Goal: Check status: Check status

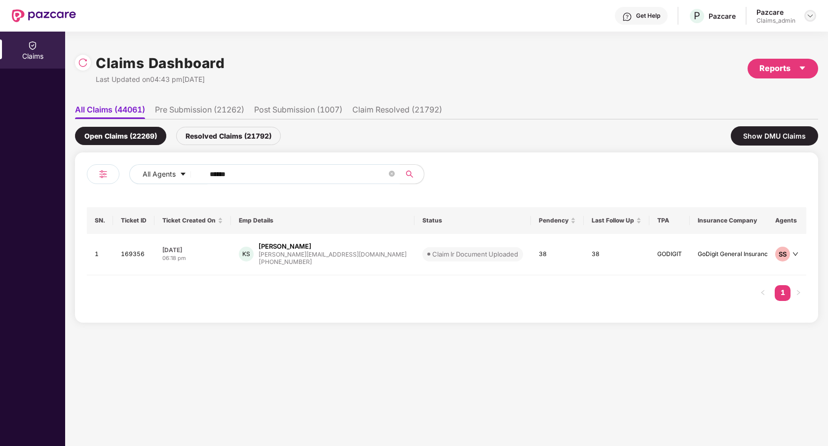
click at [811, 12] on img at bounding box center [810, 16] width 8 height 8
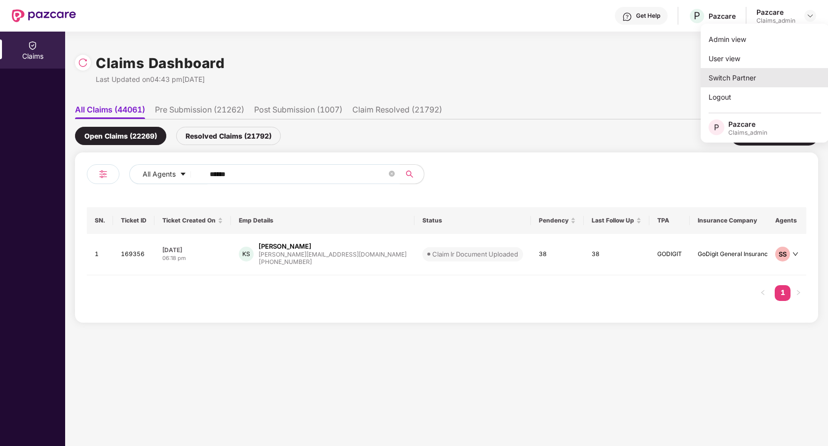
click at [752, 75] on div "Switch Partner" at bounding box center [764, 77] width 128 height 19
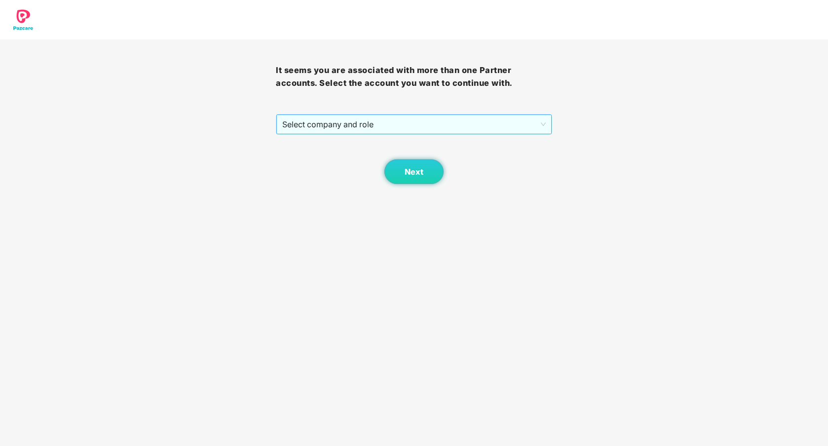
click at [431, 123] on span "Select company and role" at bounding box center [413, 124] width 263 height 19
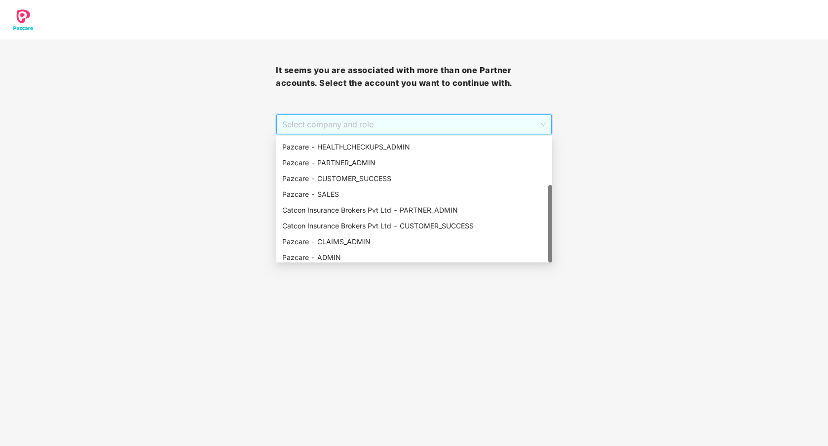
scroll to position [79, 0]
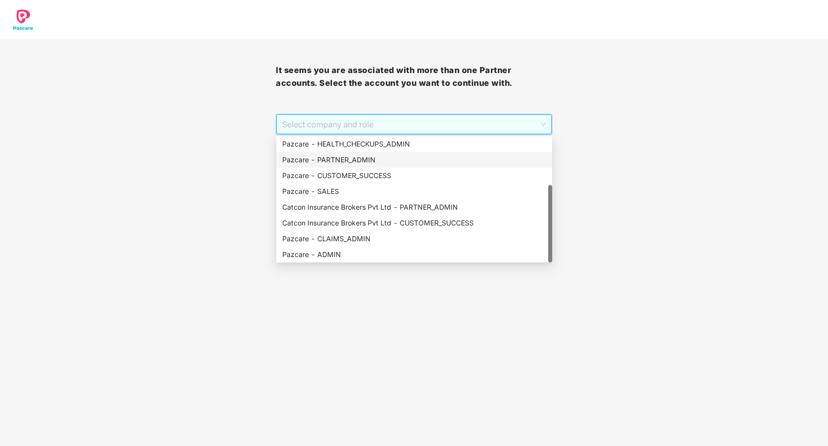
click at [363, 158] on div "Pazcare - PARTNER_ADMIN" at bounding box center [414, 159] width 264 height 11
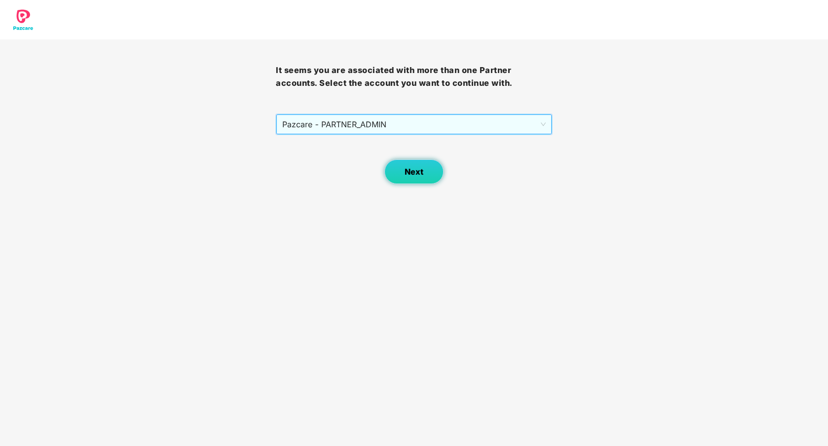
click at [412, 173] on span "Next" at bounding box center [413, 171] width 19 height 9
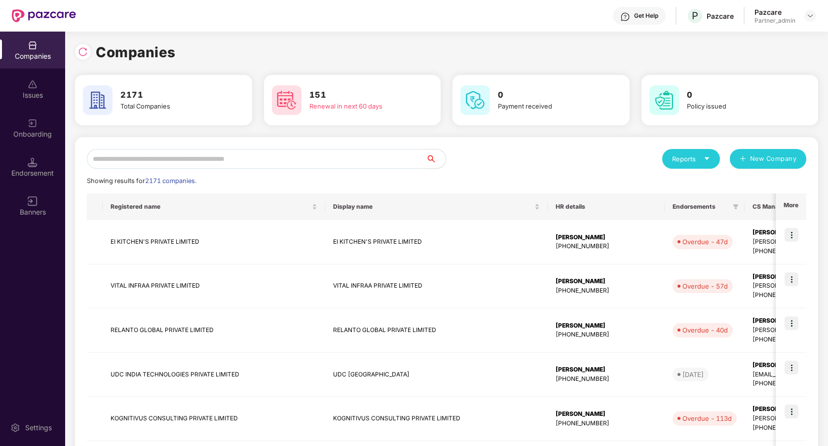
click at [276, 161] on input "text" at bounding box center [256, 159] width 339 height 20
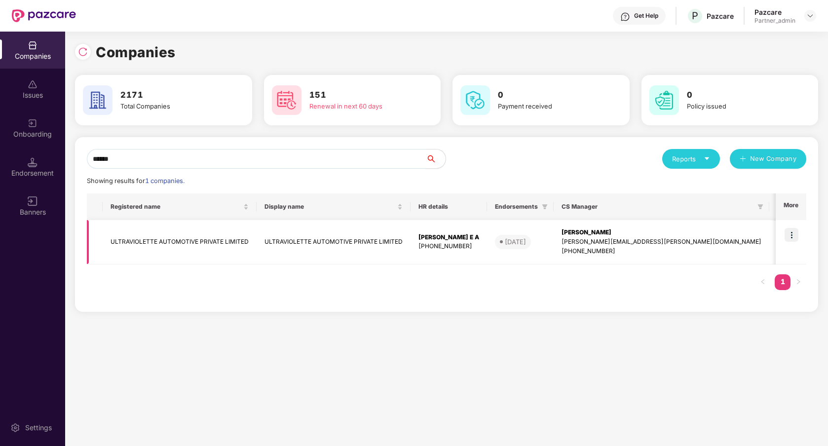
type input "******"
click at [792, 234] on img at bounding box center [791, 235] width 14 height 14
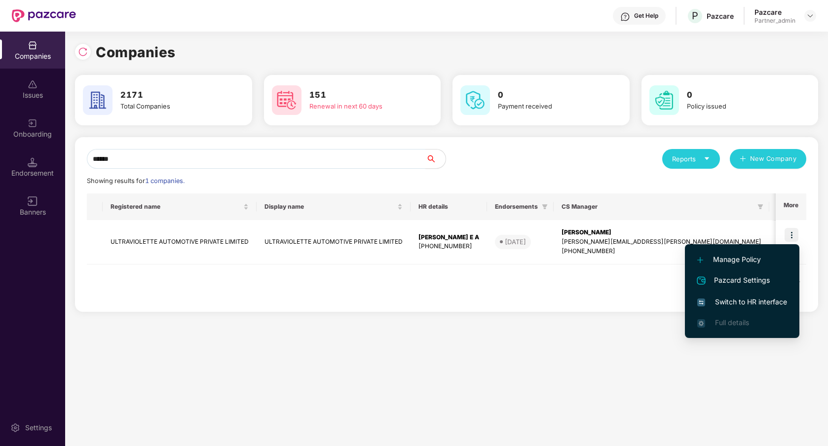
click at [738, 299] on span "Switch to HR interface" at bounding box center [742, 301] width 90 height 11
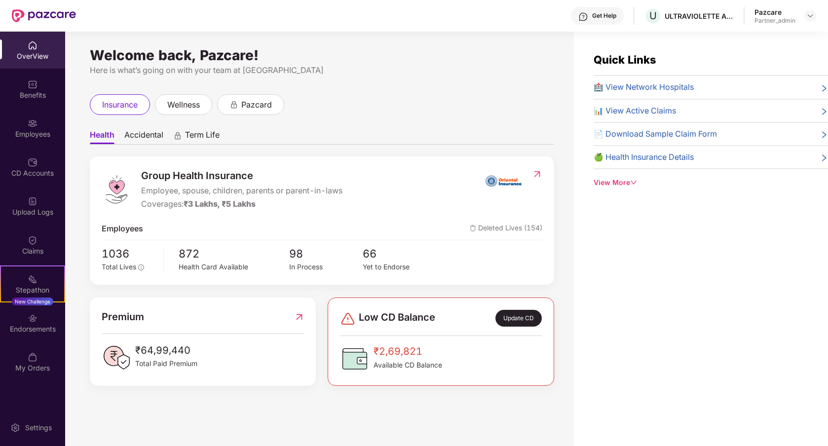
click at [39, 135] on div "Employees" at bounding box center [32, 134] width 65 height 10
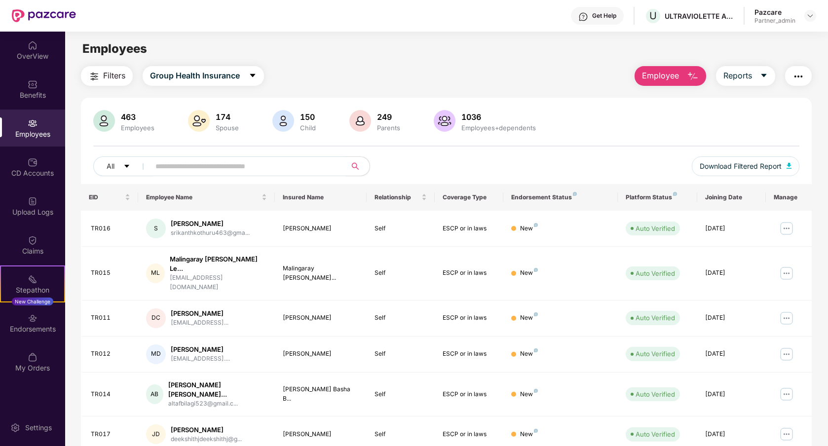
click at [255, 162] on input "text" at bounding box center [243, 166] width 177 height 15
paste input "**********"
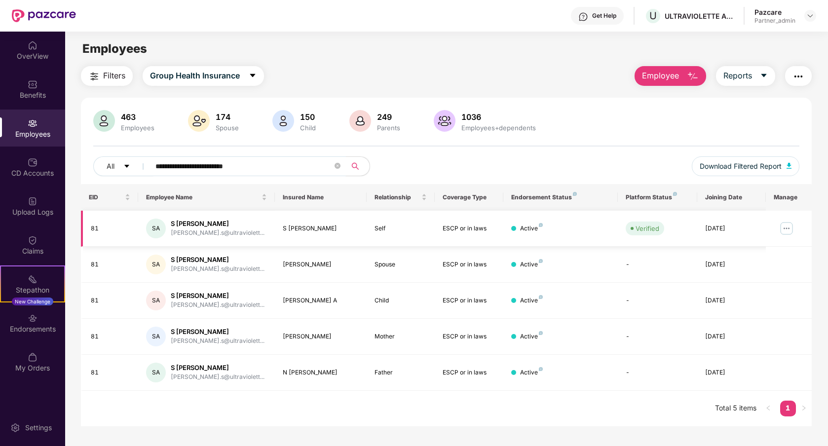
type input "**********"
click at [788, 229] on img at bounding box center [786, 228] width 16 height 16
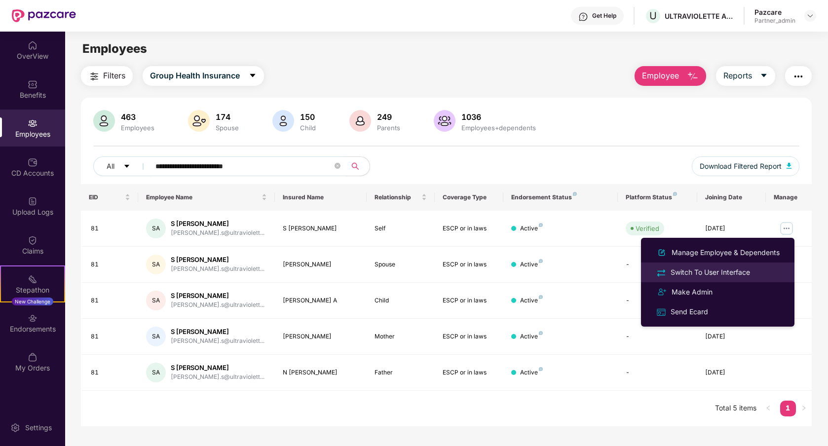
click at [732, 269] on div "Switch To User Interface" at bounding box center [709, 272] width 83 height 11
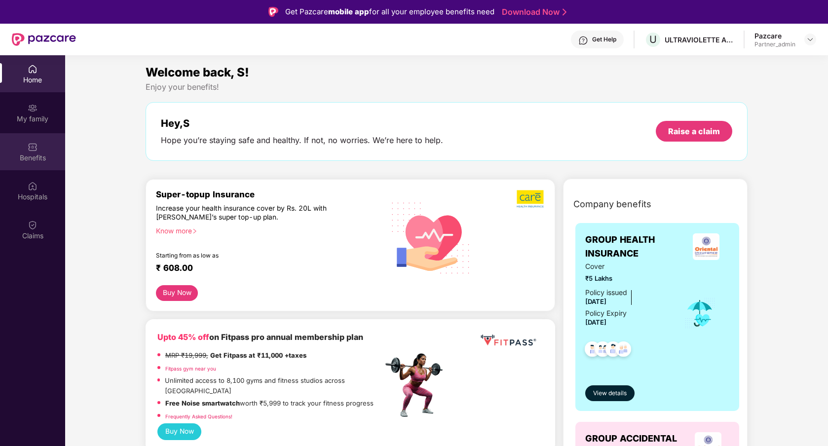
click at [47, 155] on div "Benefits" at bounding box center [32, 158] width 65 height 10
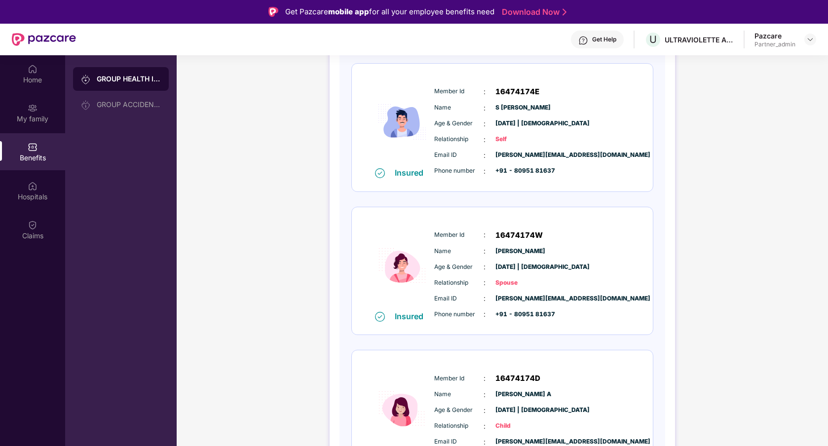
scroll to position [139, 0]
click at [42, 234] on div "Claims" at bounding box center [32, 236] width 65 height 10
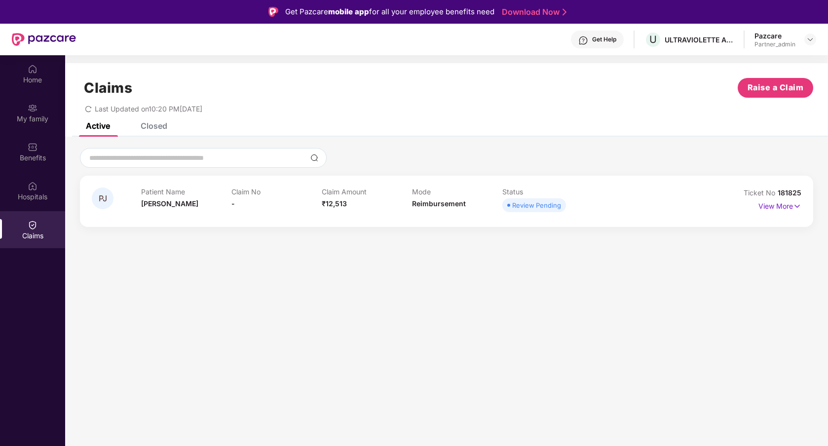
click at [467, 218] on div "PJ Patient Name [PERSON_NAME] J Claim No - Claim Amount ₹12,513 Mode Reimbursem…" at bounding box center [446, 201] width 733 height 51
click at [787, 204] on p "View More" at bounding box center [779, 204] width 43 height 13
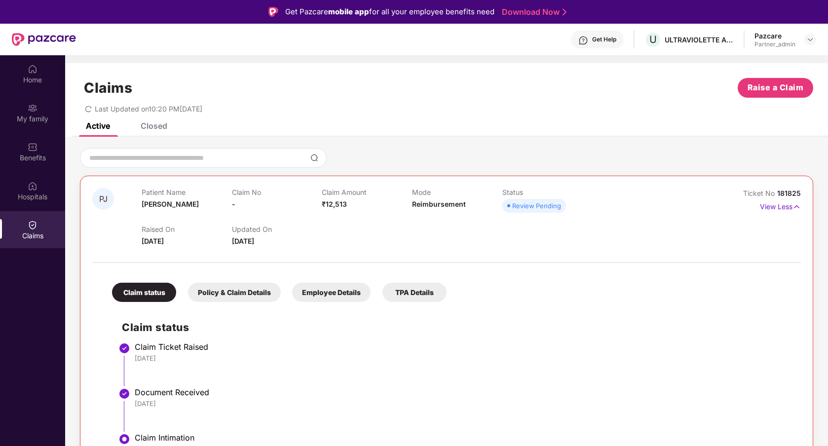
click at [253, 296] on div "Policy & Claim Details" at bounding box center [234, 292] width 93 height 19
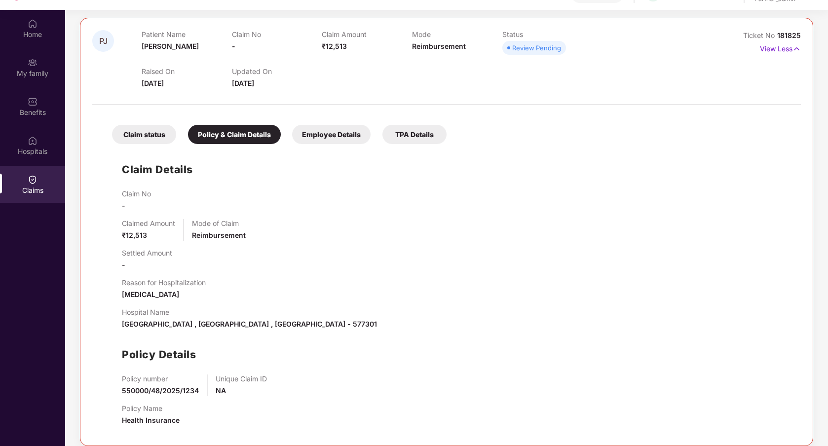
scroll to position [55, 0]
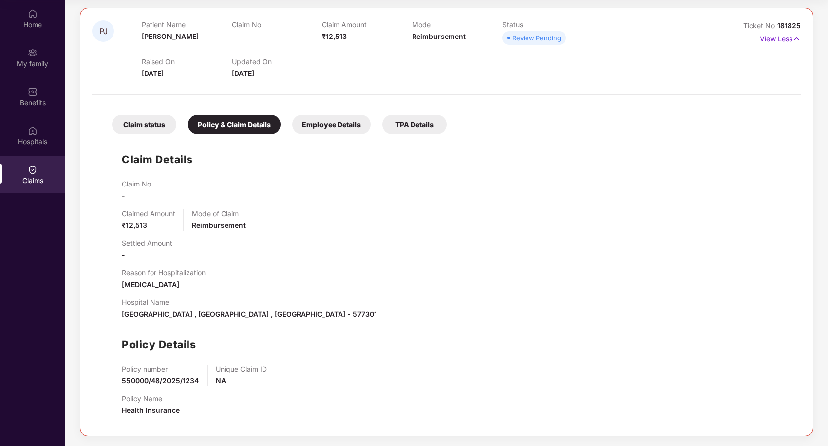
click at [323, 124] on div "Employee Details" at bounding box center [331, 124] width 78 height 19
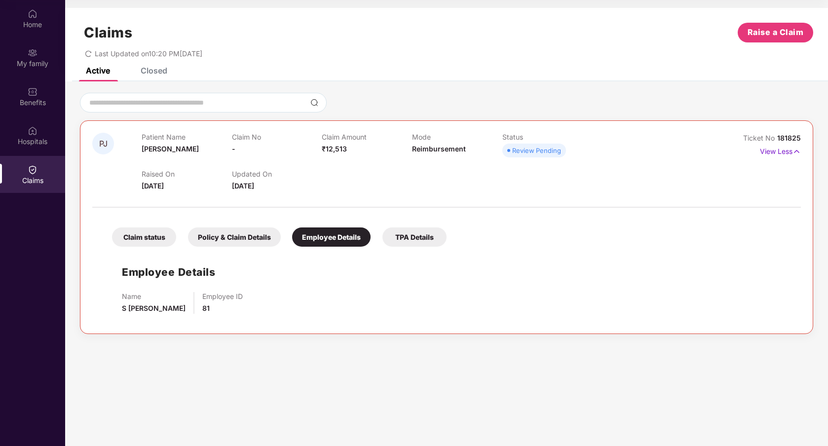
scroll to position [0, 0]
click at [788, 138] on span "181825" at bounding box center [789, 138] width 24 height 8
click at [660, 200] on div at bounding box center [446, 202] width 708 height 21
drag, startPoint x: 802, startPoint y: 137, endPoint x: 778, endPoint y: 137, distance: 24.2
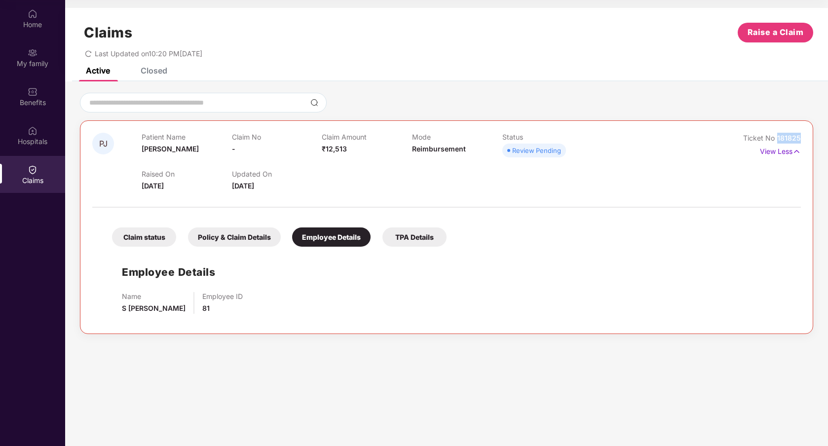
click at [778, 137] on div "PJ Patient Name Priya J Claim No - Claim Amount ₹12,513 Mode Reimbursement Stat…" at bounding box center [446, 227] width 733 height 214
copy span "181825"
click at [42, 100] on div "Benefits" at bounding box center [32, 103] width 65 height 10
